Goal: Task Accomplishment & Management: Complete application form

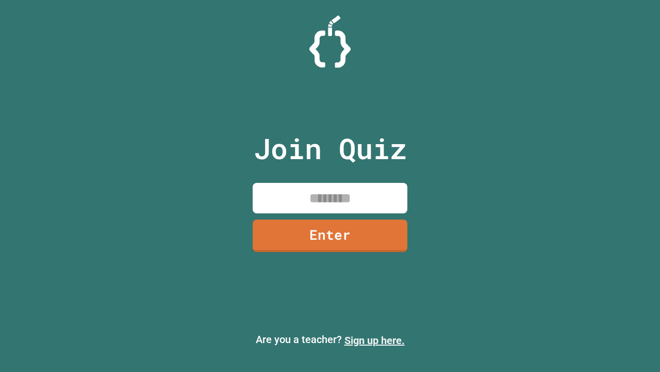
click at [375, 340] on link "Sign up here." at bounding box center [375, 340] width 60 height 12
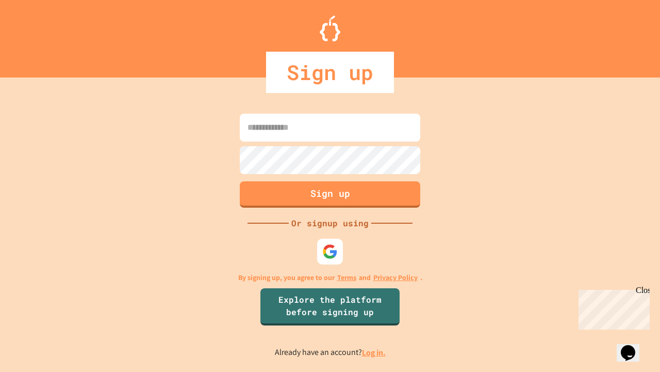
click at [375, 352] on link "Log in." at bounding box center [374, 352] width 24 height 11
